Goal: Task Accomplishment & Management: Manage account settings

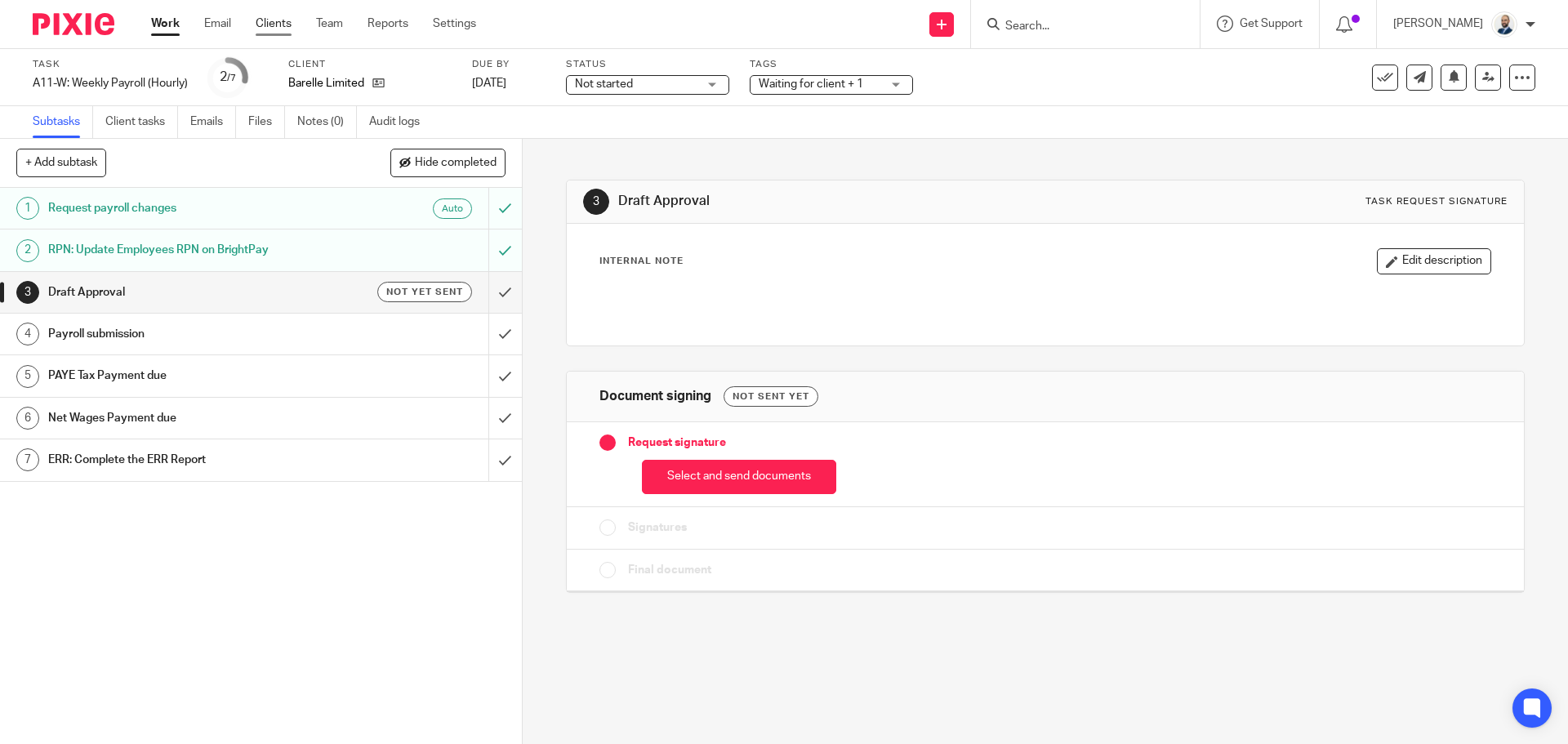
click at [279, 20] on link "Clients" at bounding box center [274, 23] width 36 height 16
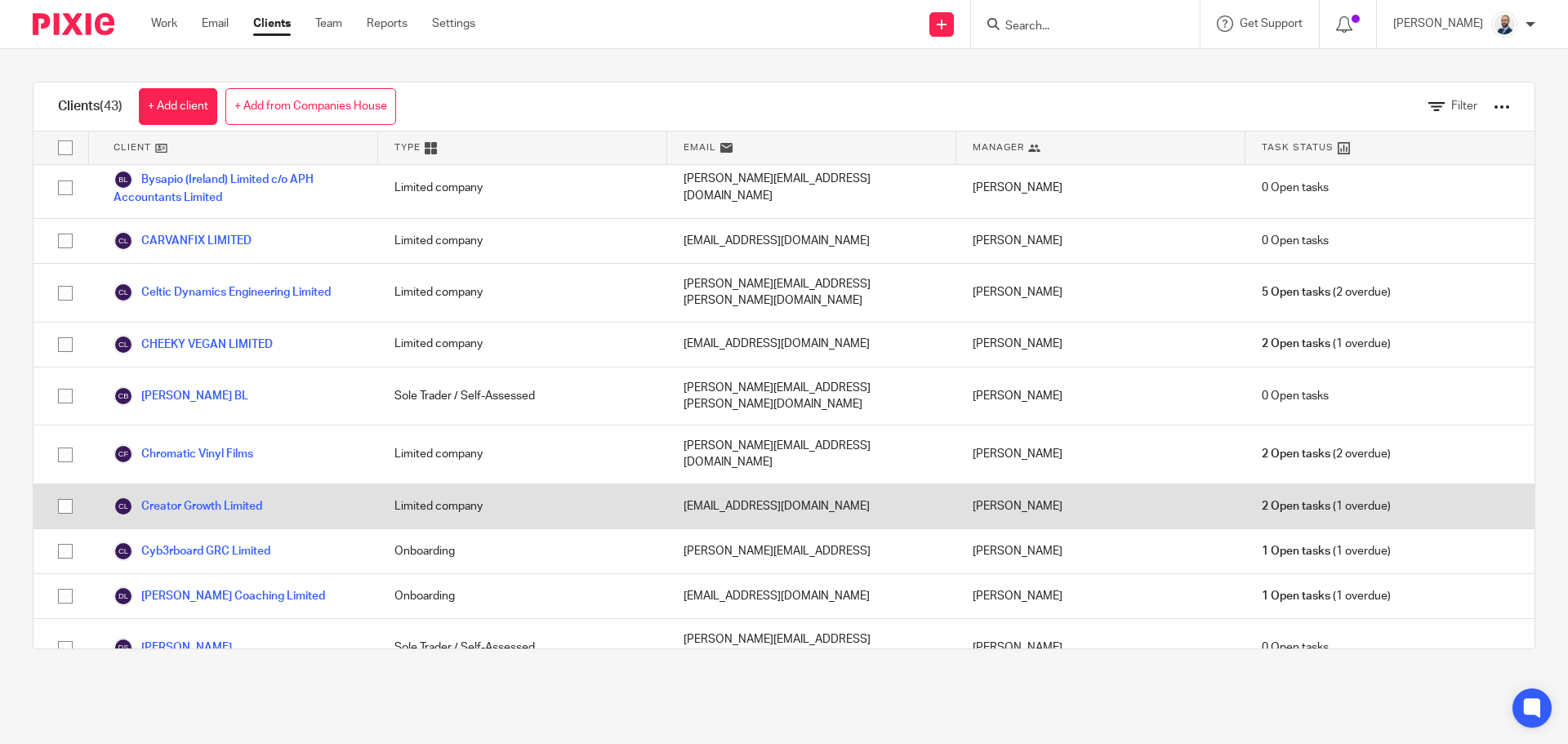
scroll to position [327, 0]
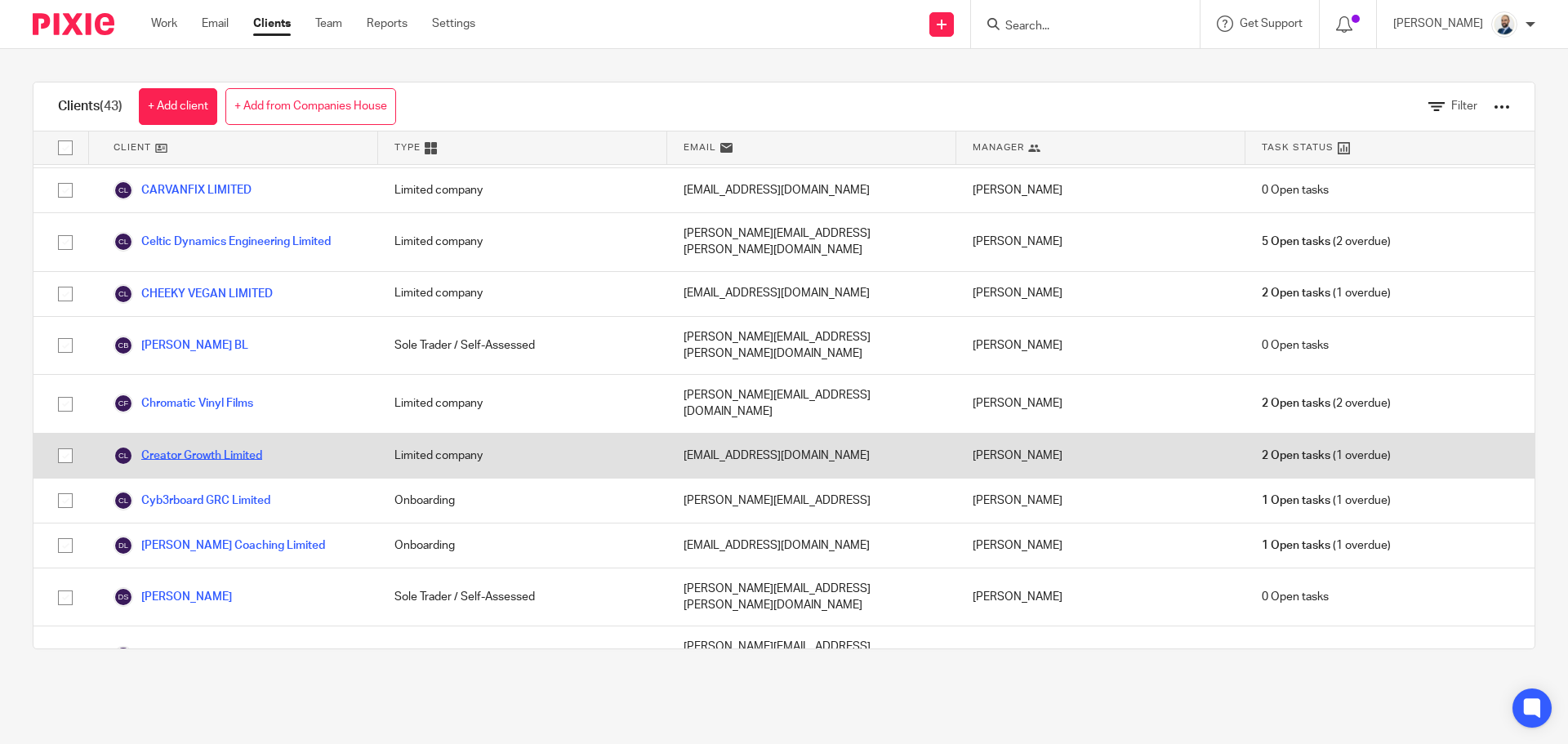
click at [226, 446] on link "Creator Growth Limited" at bounding box center [187, 455] width 149 height 20
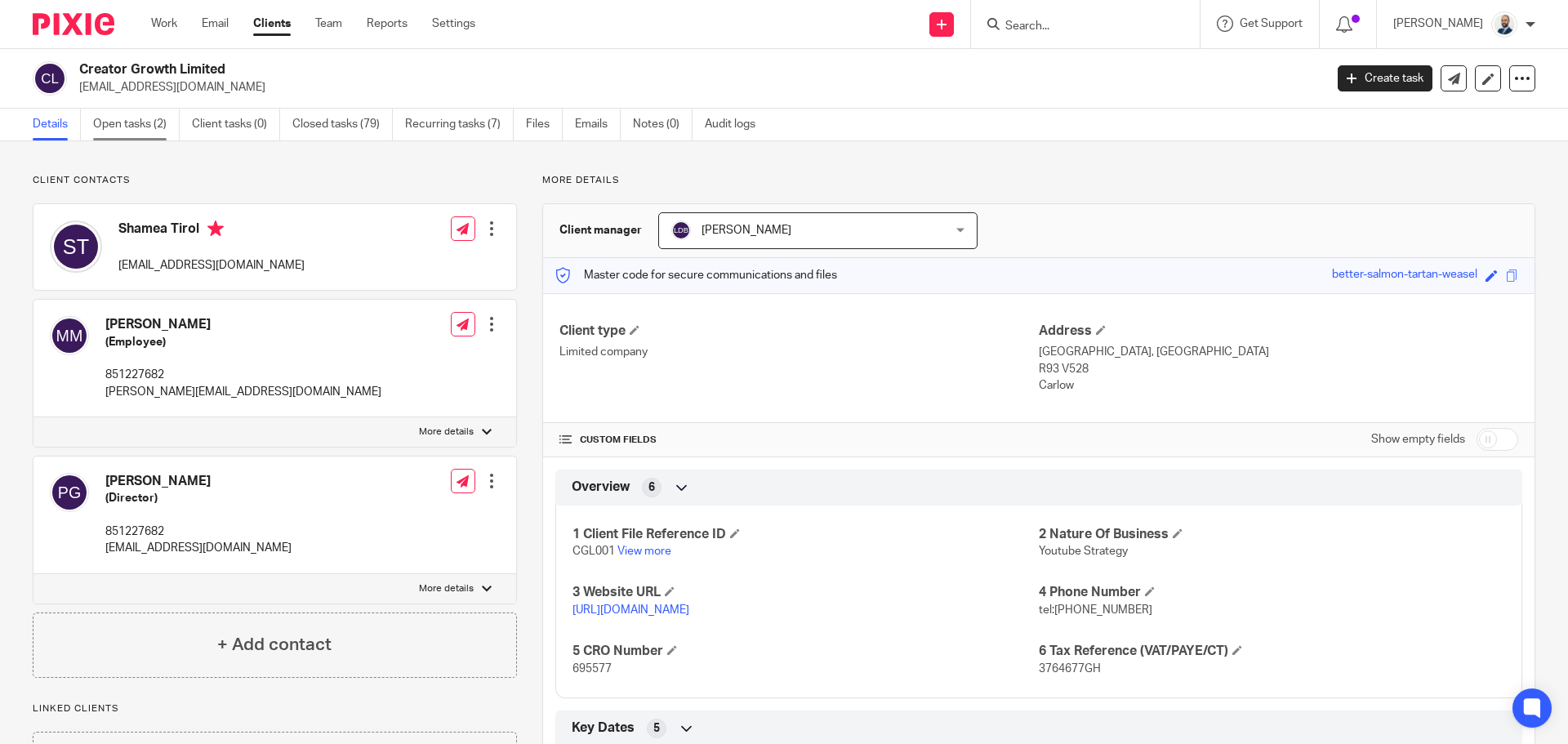
click at [135, 139] on link "Open tasks (2)" at bounding box center [135, 125] width 86 height 32
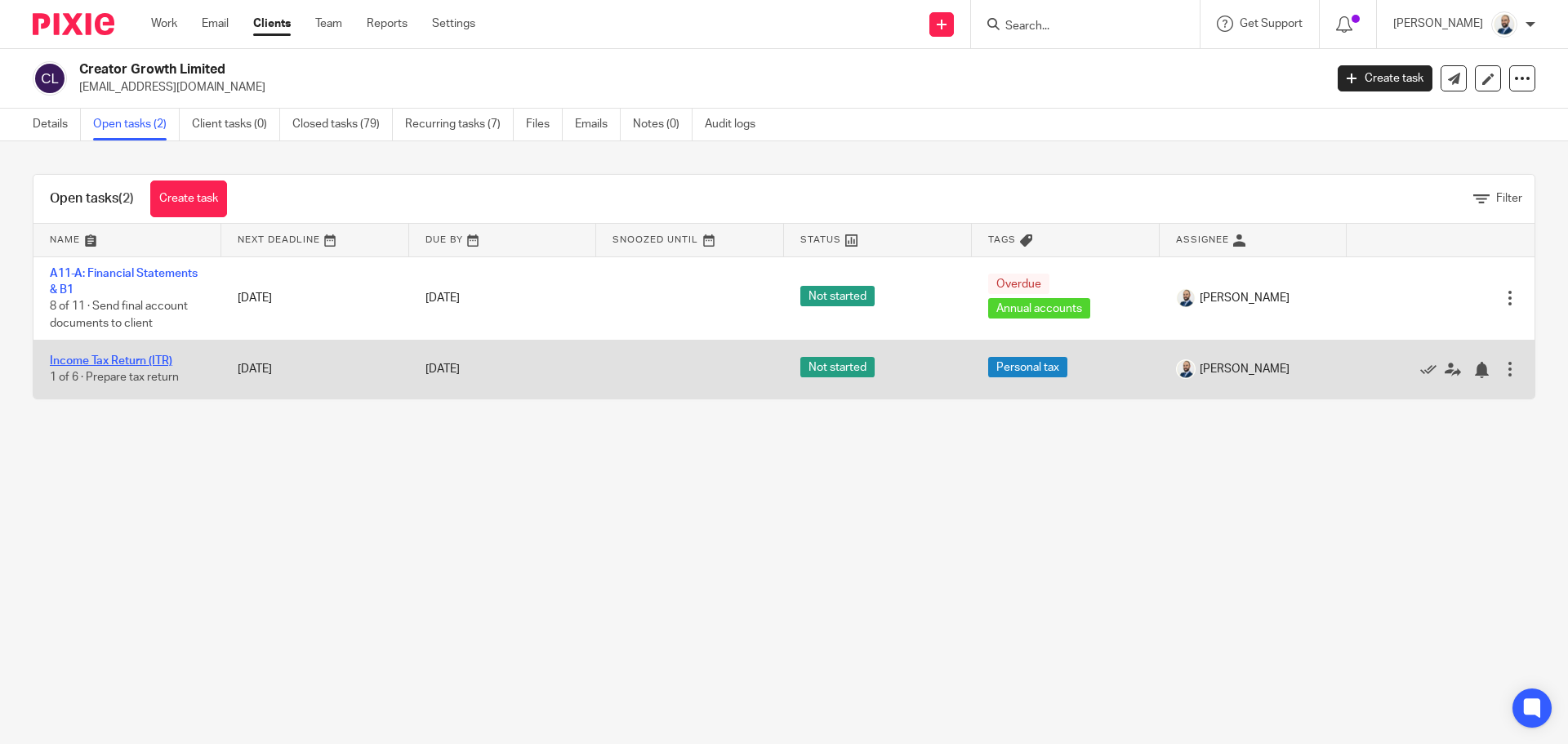
click at [134, 357] on link "Income Tax Return (ITR)" at bounding box center [111, 361] width 122 height 11
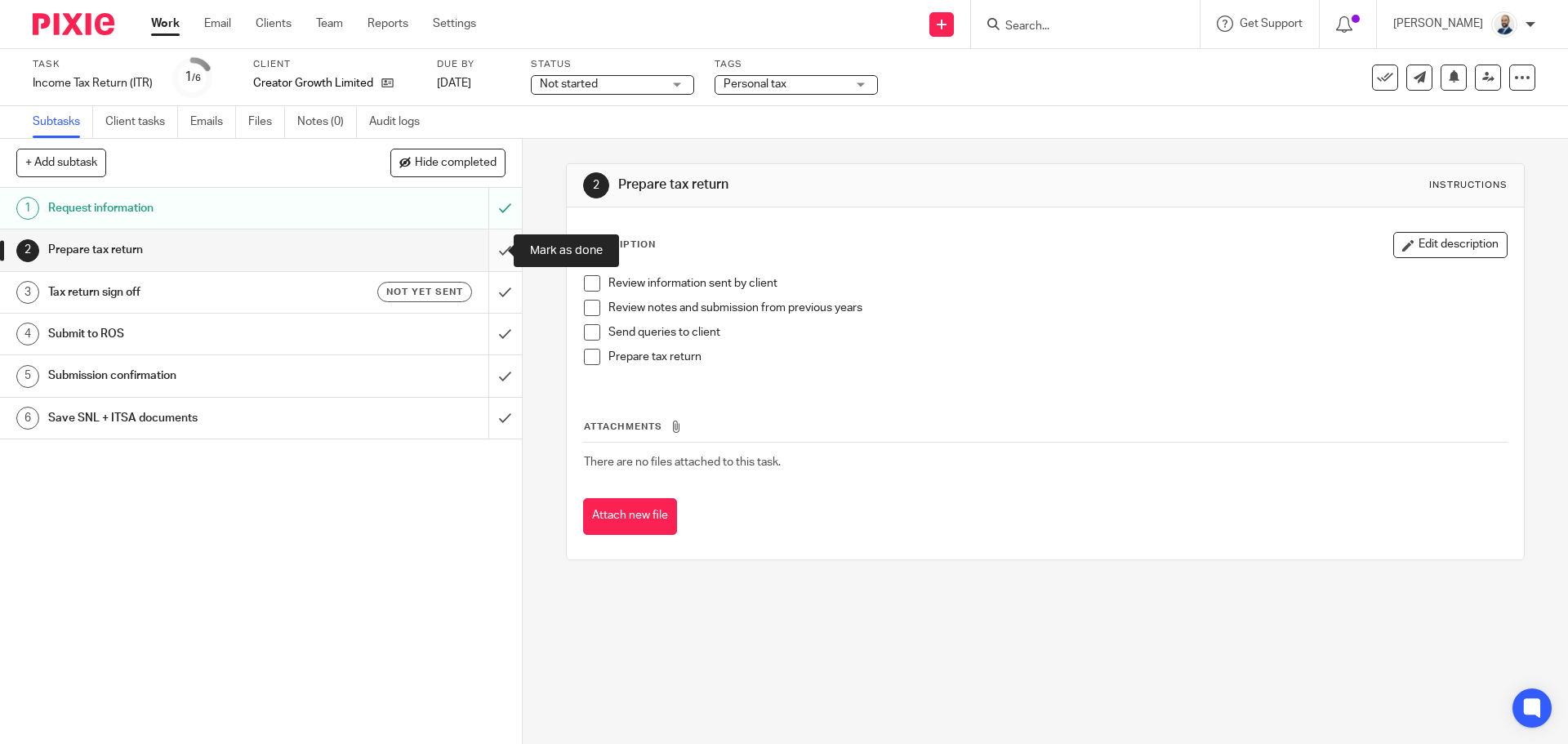
click at [495, 234] on input "submit" at bounding box center [260, 249] width 522 height 41
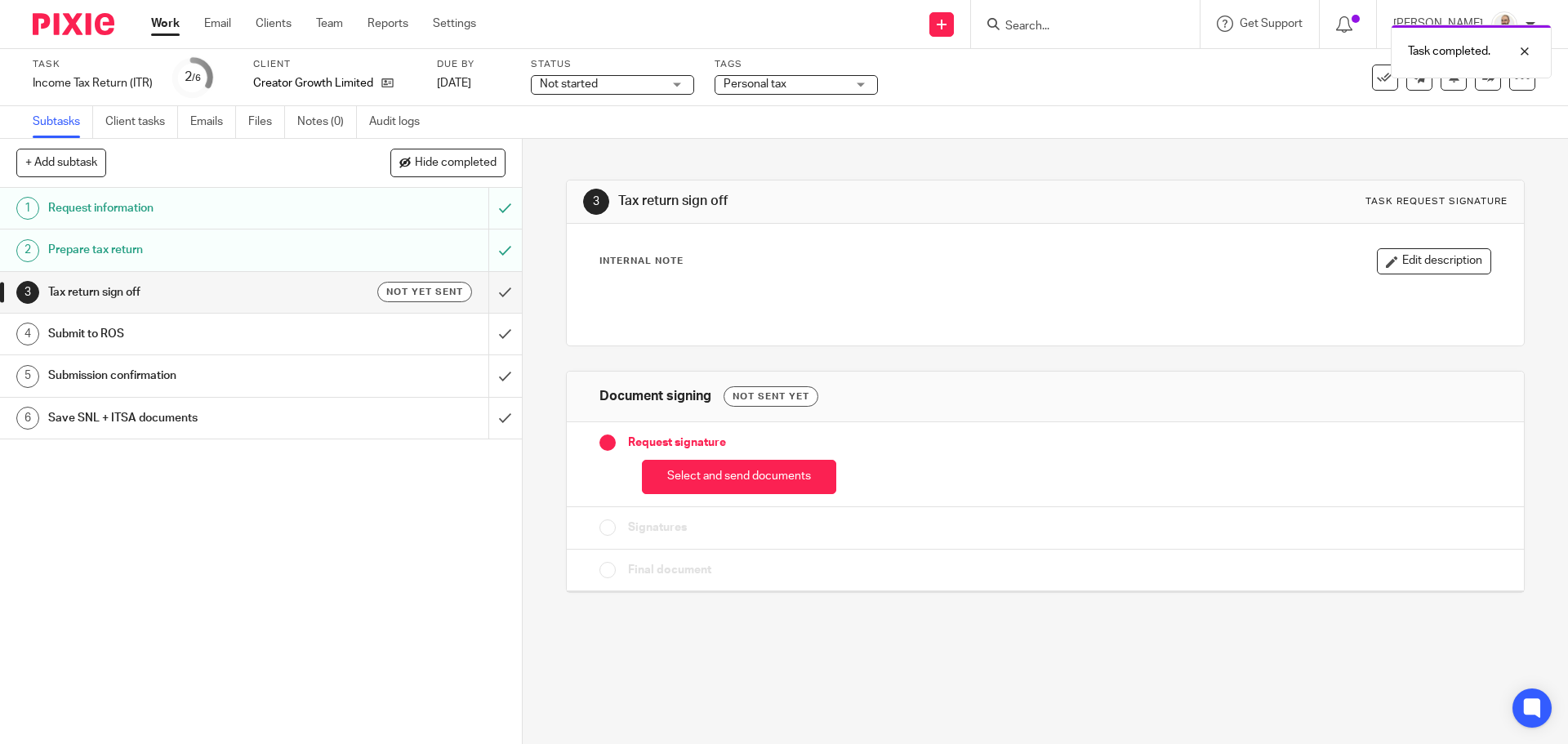
click at [756, 483] on button "Select and send documents" at bounding box center [739, 476] width 194 height 35
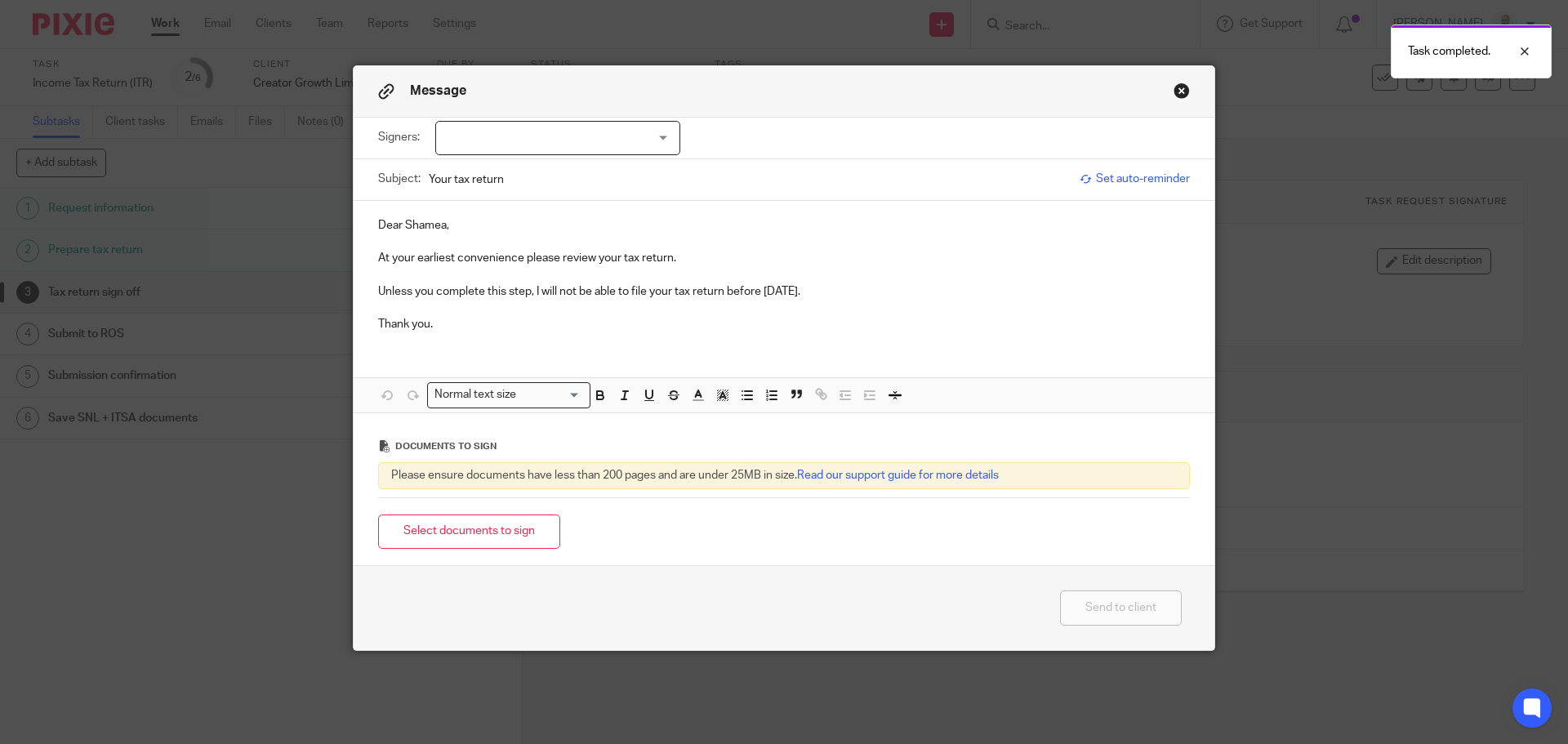
click at [637, 140] on div at bounding box center [558, 138] width 245 height 34
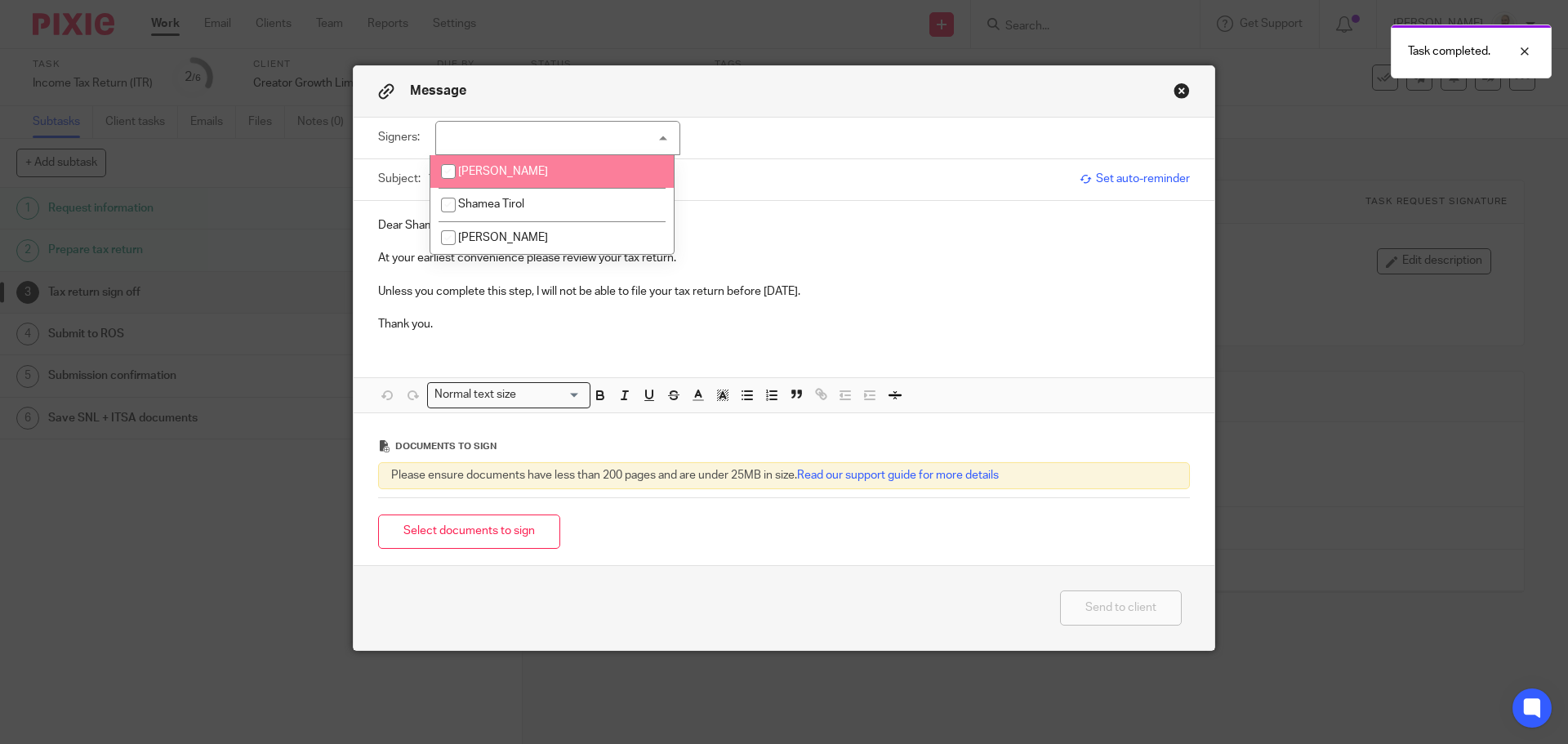
click at [579, 177] on li "[PERSON_NAME]" at bounding box center [551, 171] width 243 height 33
checkbox input "true"
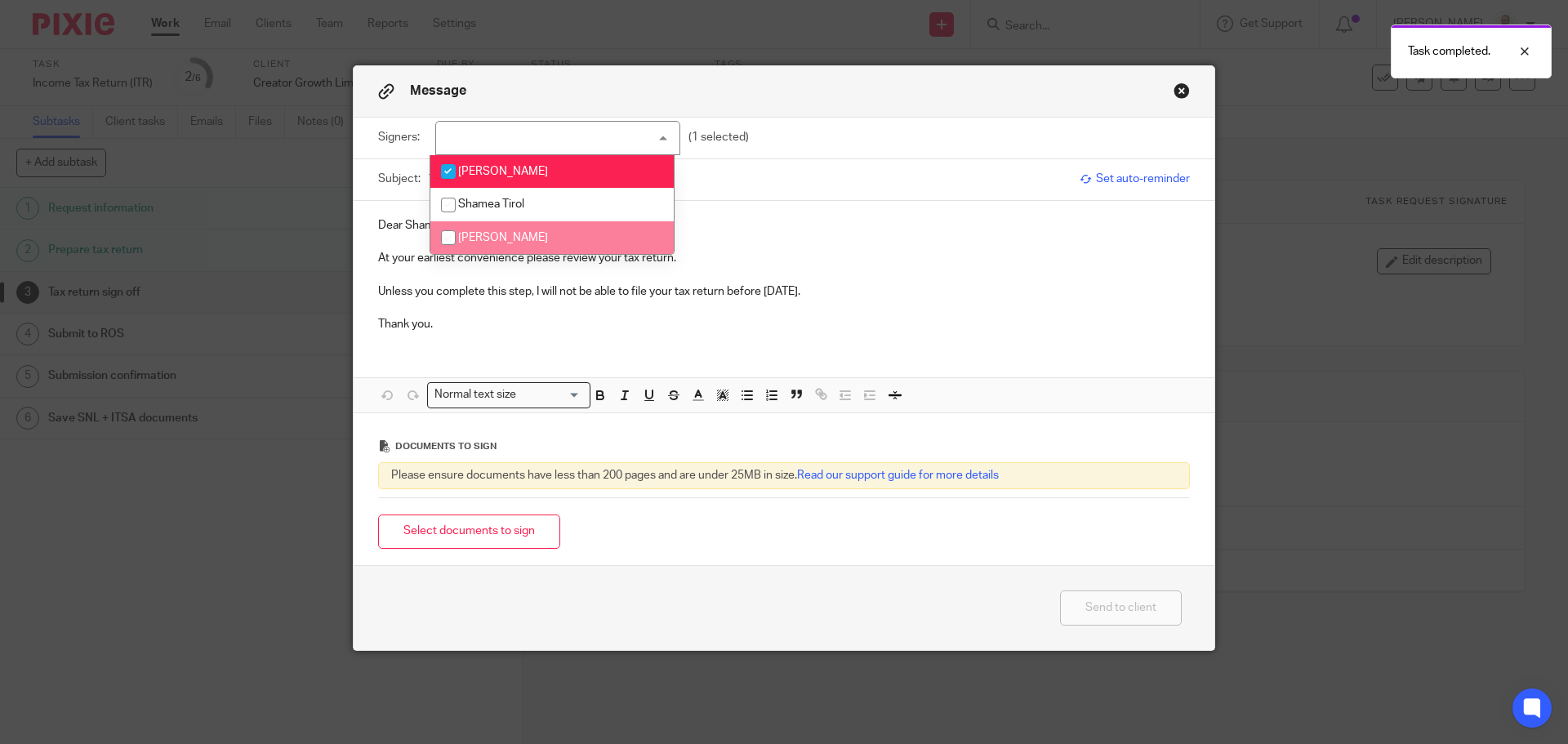
click at [573, 299] on p at bounding box center [783, 307] width 811 height 16
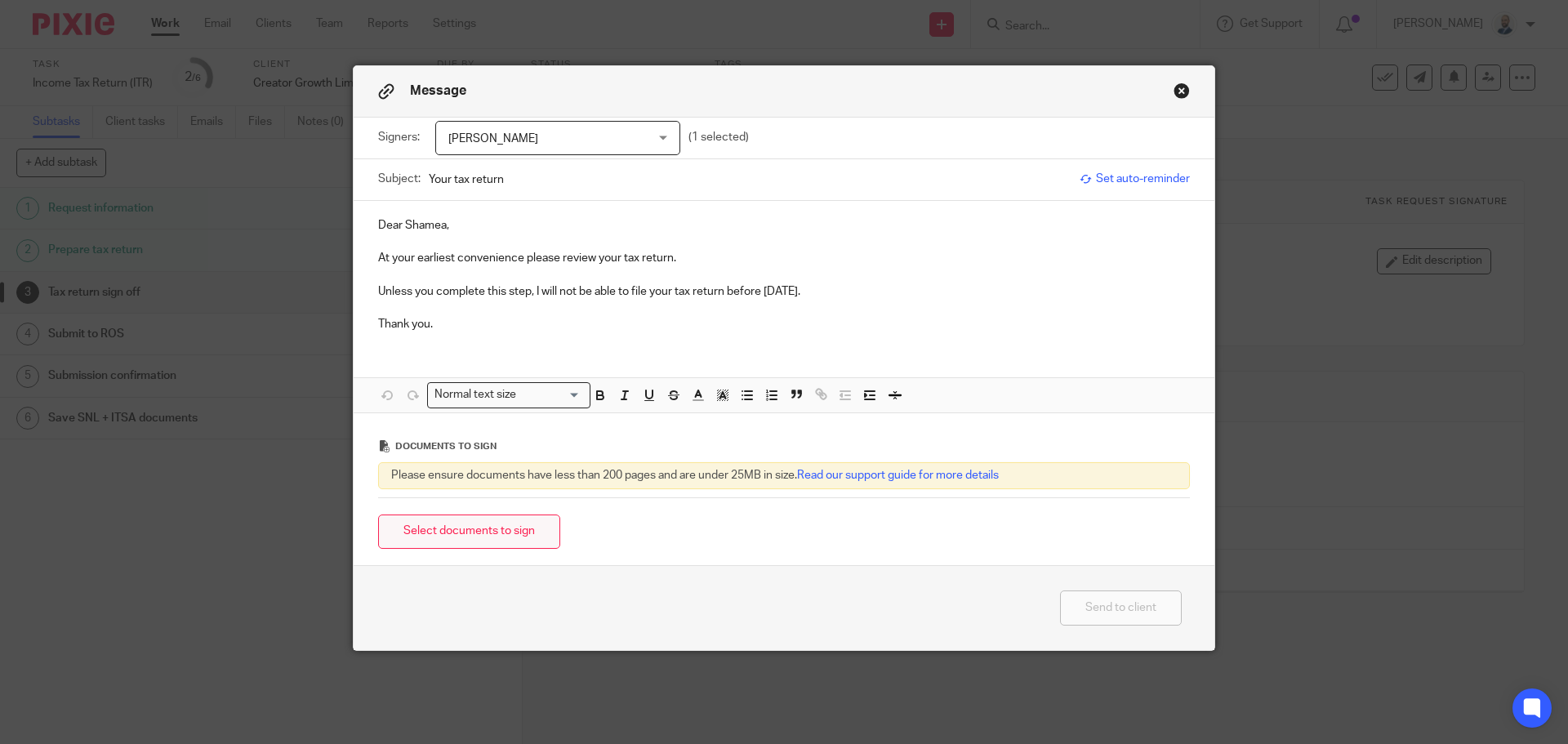
drag, startPoint x: 401, startPoint y: 506, endPoint x: 401, endPoint y: 532, distance: 26.0
drag, startPoint x: 401, startPoint y: 532, endPoint x: 416, endPoint y: 538, distance: 16.2
click at [416, 538] on button "Select documents to sign" at bounding box center [469, 531] width 182 height 35
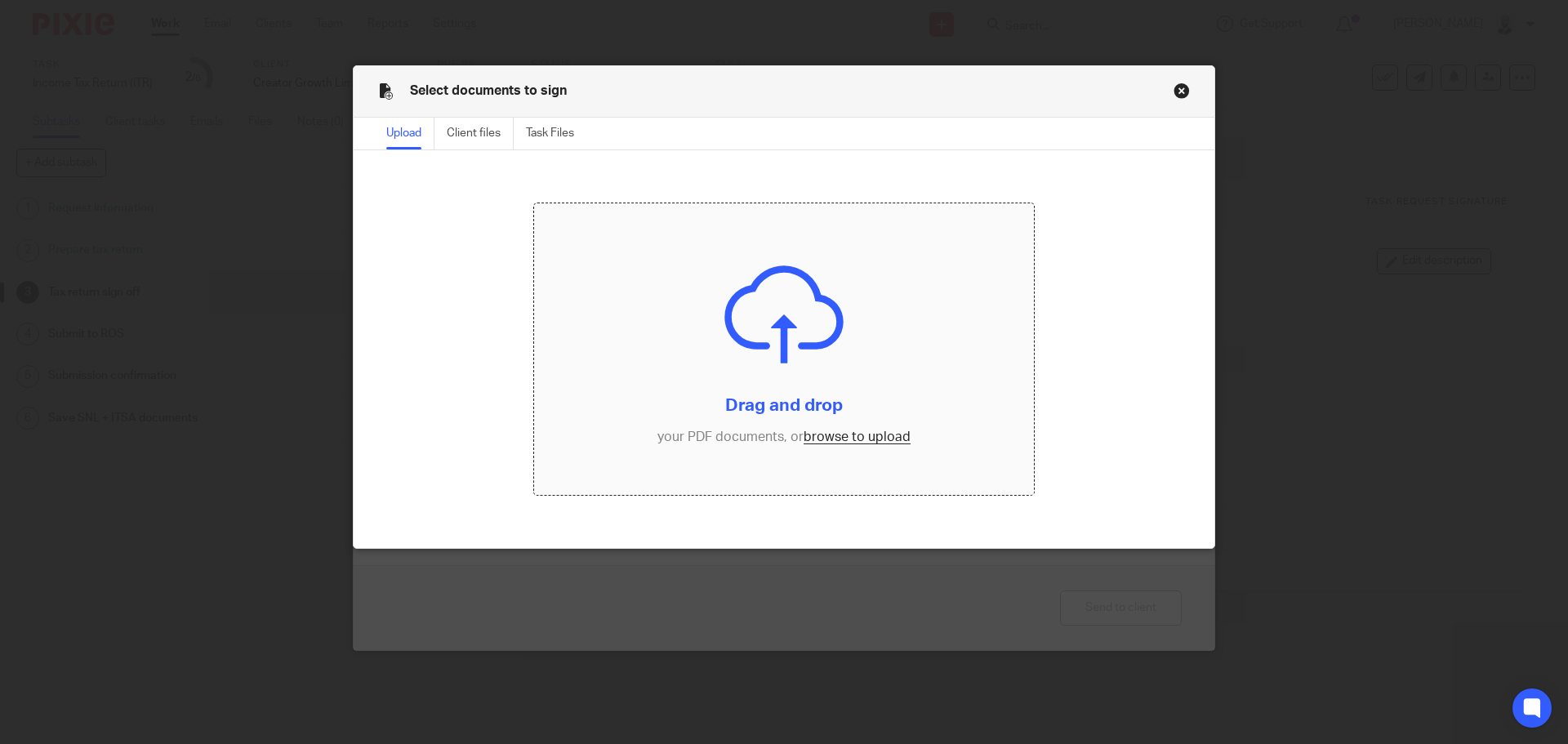
click at [804, 432] on input "file" at bounding box center [784, 349] width 501 height 292
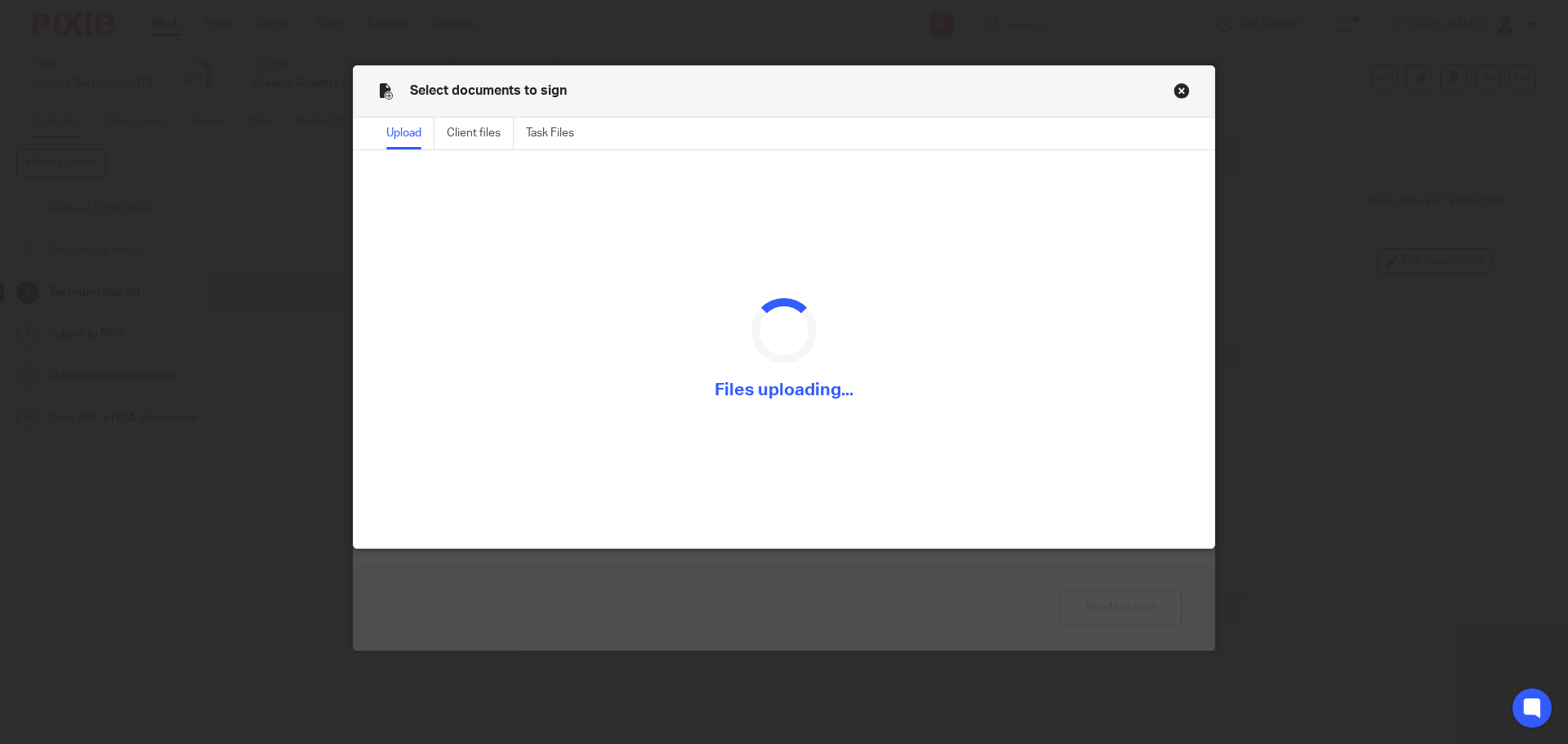
drag, startPoint x: 804, startPoint y: 432, endPoint x: 340, endPoint y: 63, distance: 592.8
click at [341, 62] on div "Select documents to sign Upload Client files Task Files File name Upload date F…" at bounding box center [784, 372] width 1568 height 744
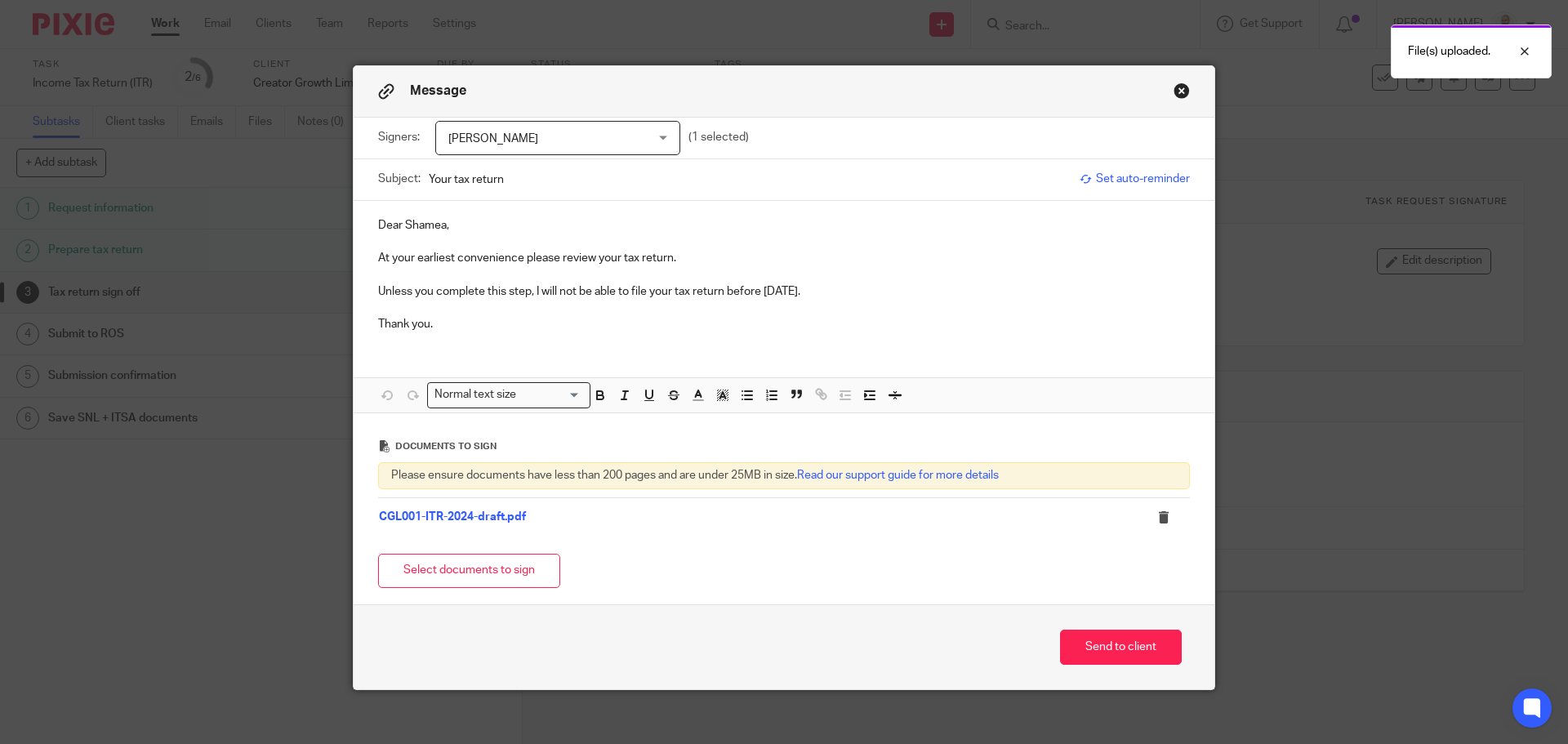
click at [1142, 664] on div "Send to client" at bounding box center [783, 647] width 861 height 85
click at [1124, 648] on button "Send to client" at bounding box center [1120, 647] width 121 height 35
